Goal: Information Seeking & Learning: Learn about a topic

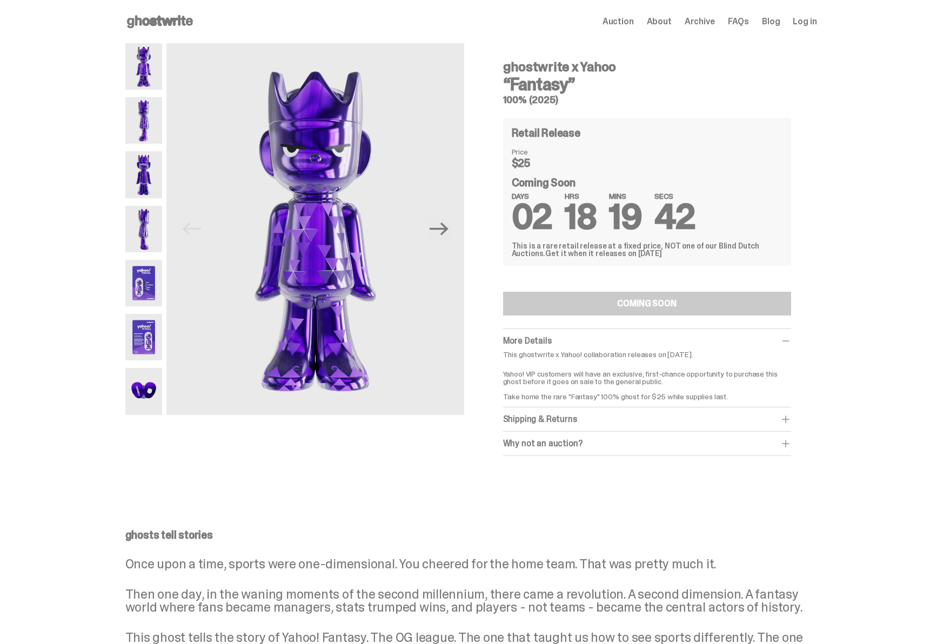
click at [140, 132] on img at bounding box center [143, 120] width 37 height 46
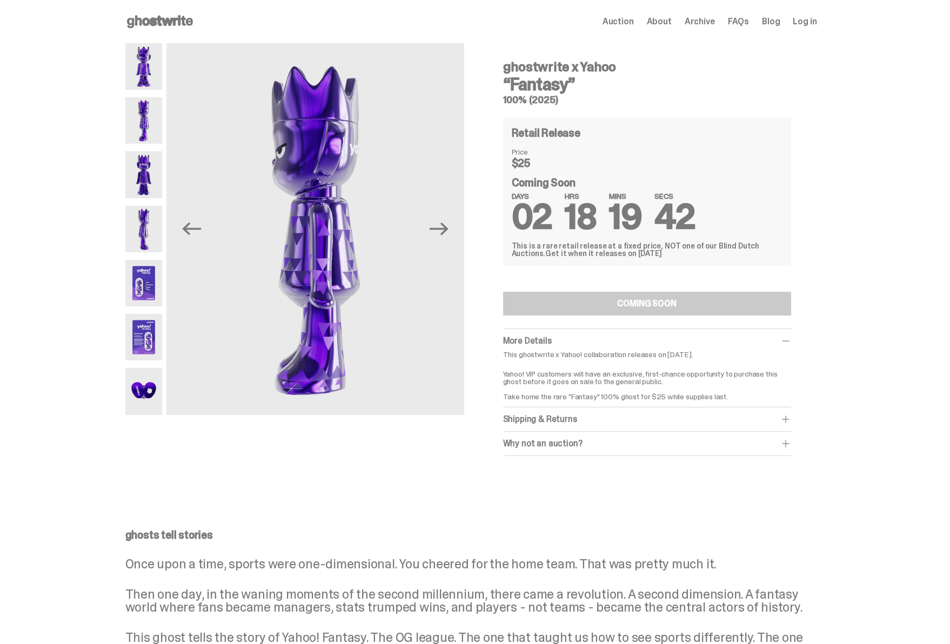
click at [145, 173] on img at bounding box center [143, 174] width 37 height 46
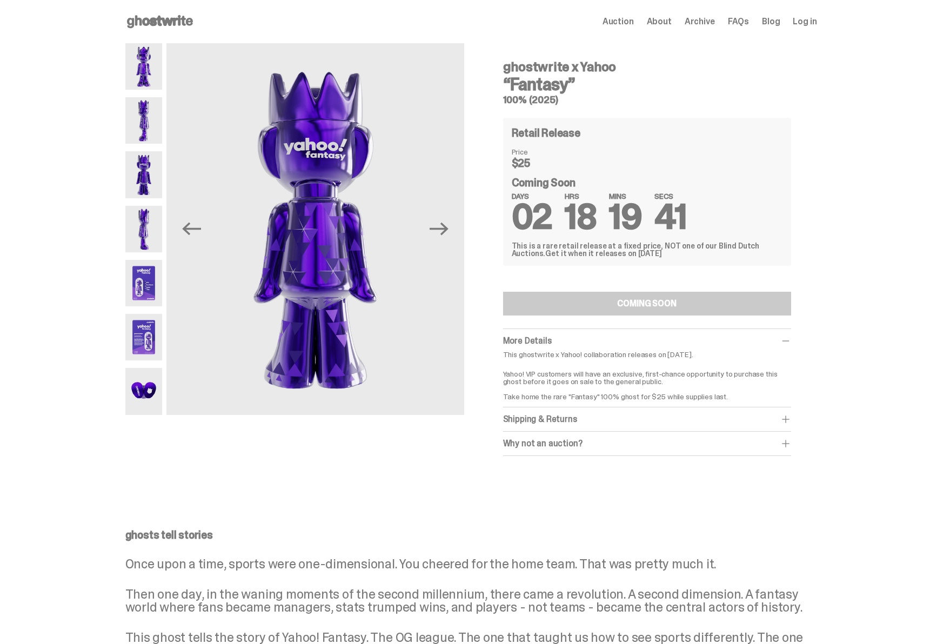
click at [153, 225] on img at bounding box center [143, 229] width 37 height 46
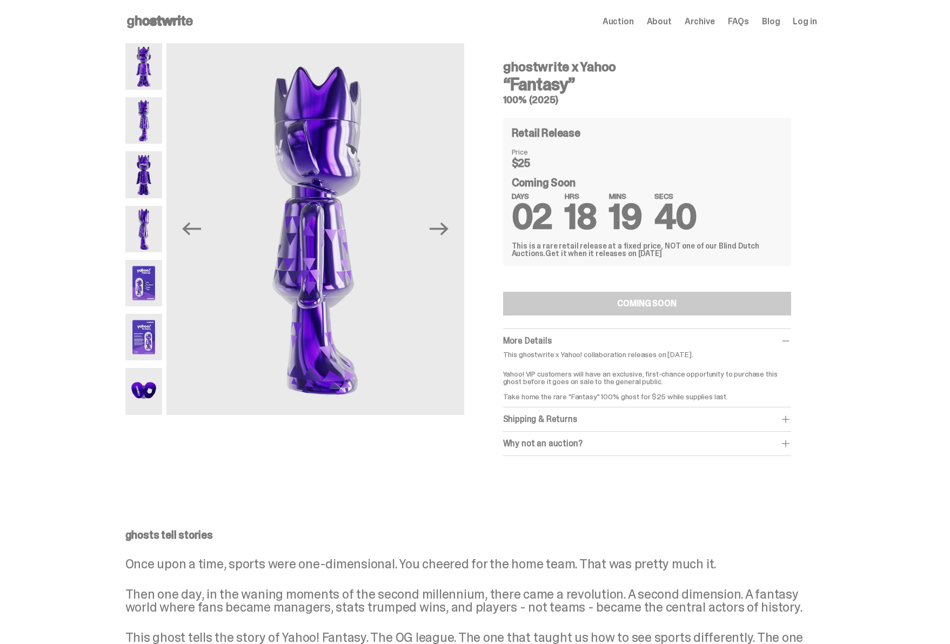
click at [141, 294] on img at bounding box center [143, 283] width 37 height 46
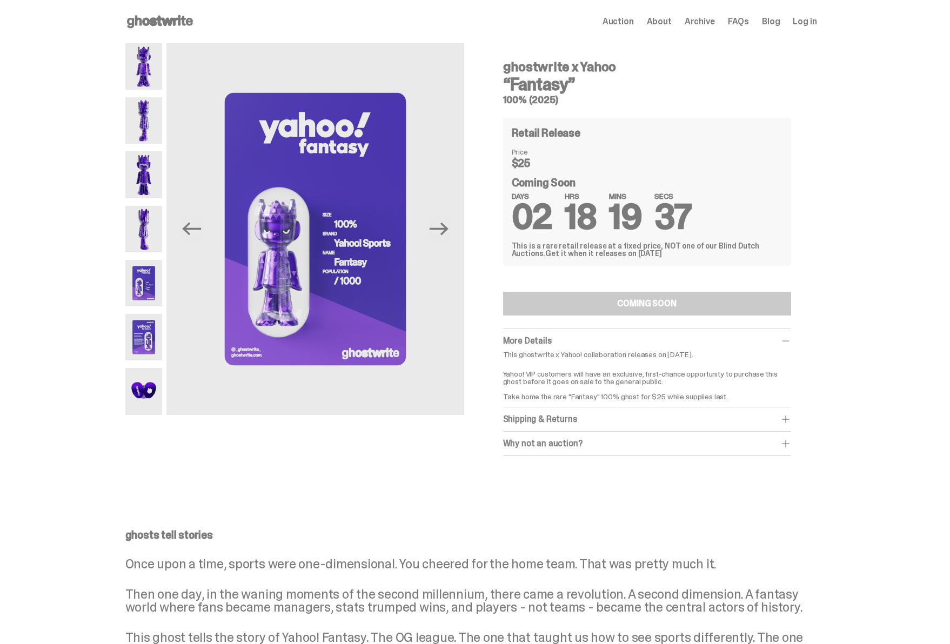
click at [140, 350] on img at bounding box center [143, 337] width 37 height 46
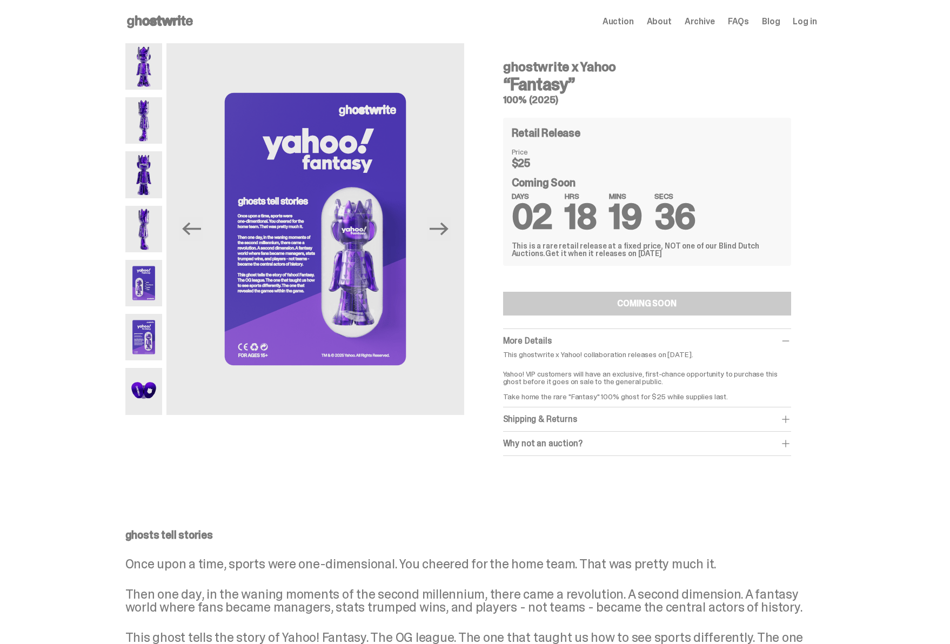
click at [143, 382] on img at bounding box center [143, 391] width 37 height 46
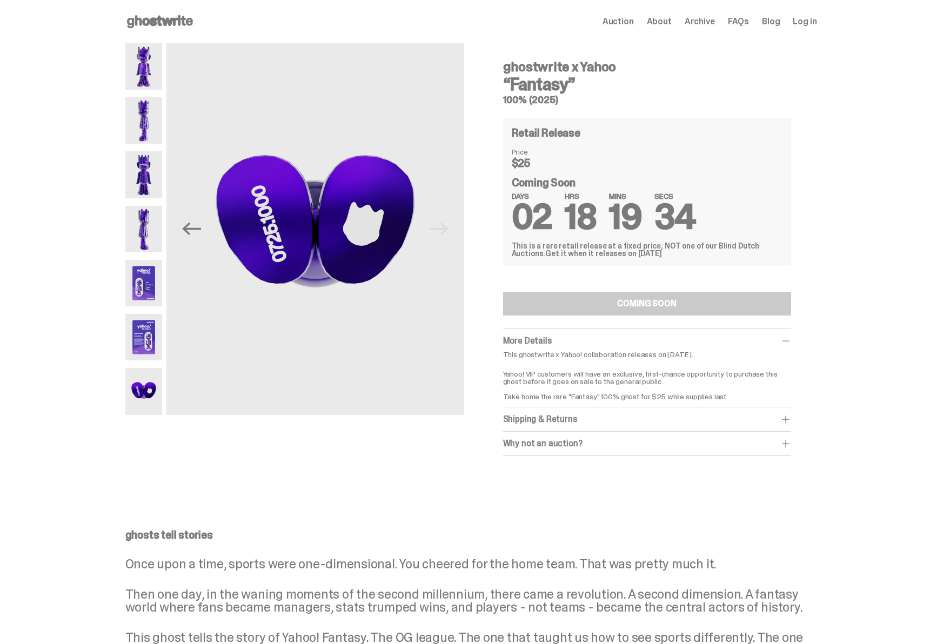
click at [149, 84] on img at bounding box center [143, 66] width 37 height 46
